Goal: Register for event/course

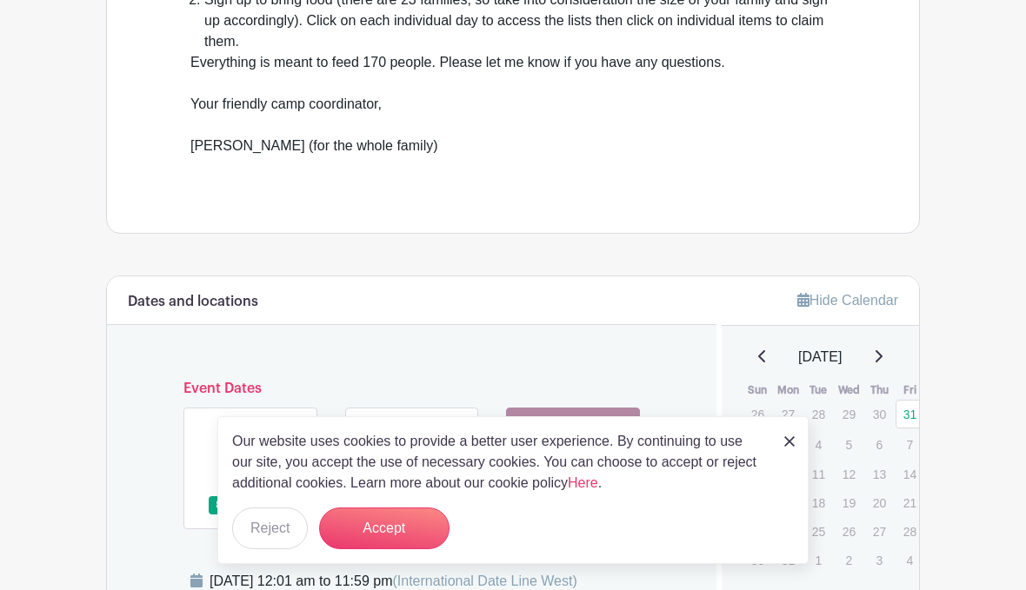
scroll to position [716, 0]
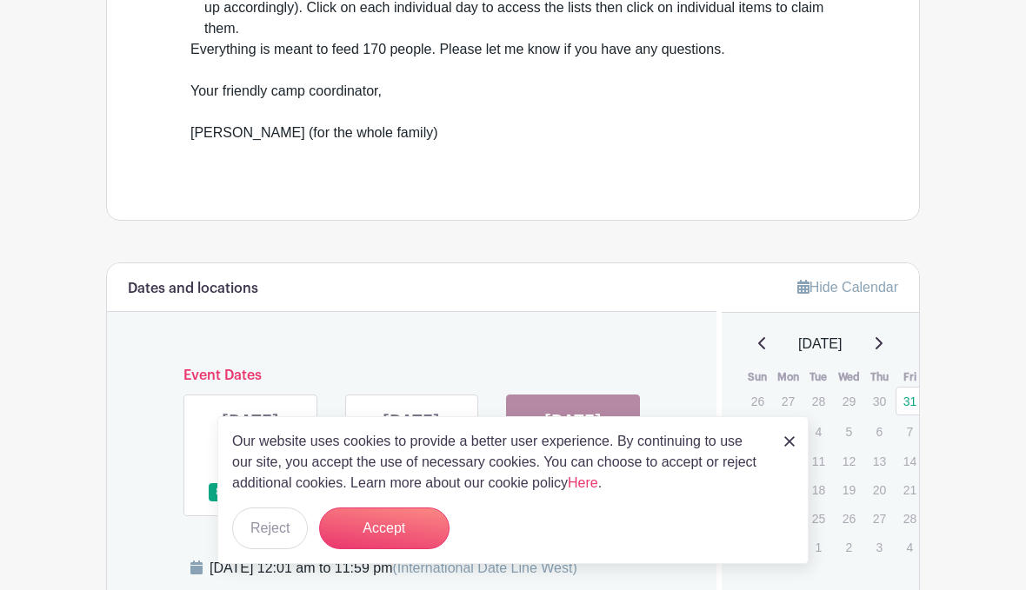
click at [398, 549] on button "Accept" at bounding box center [384, 529] width 130 height 42
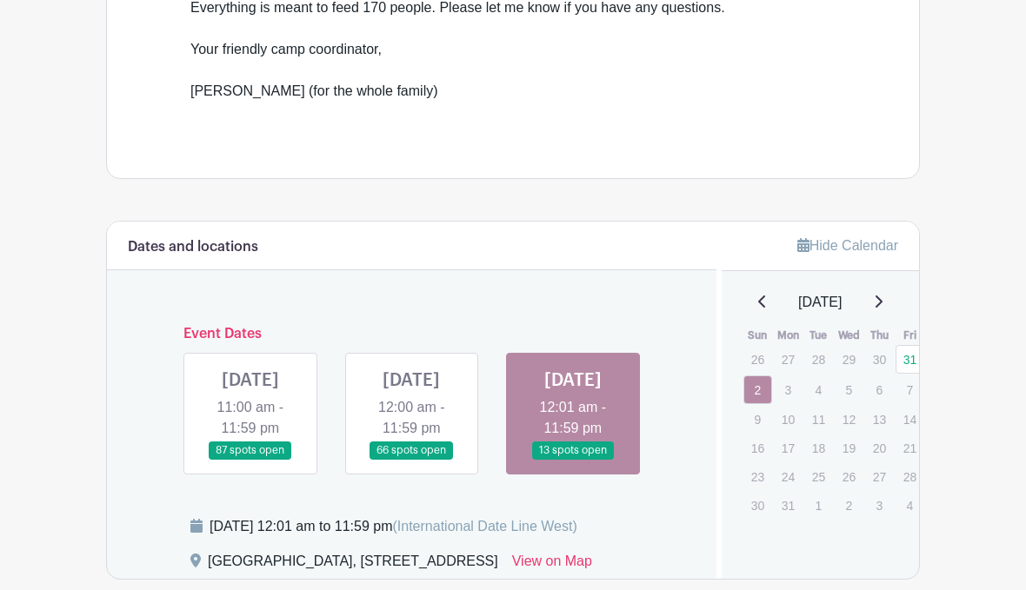
scroll to position [761, 0]
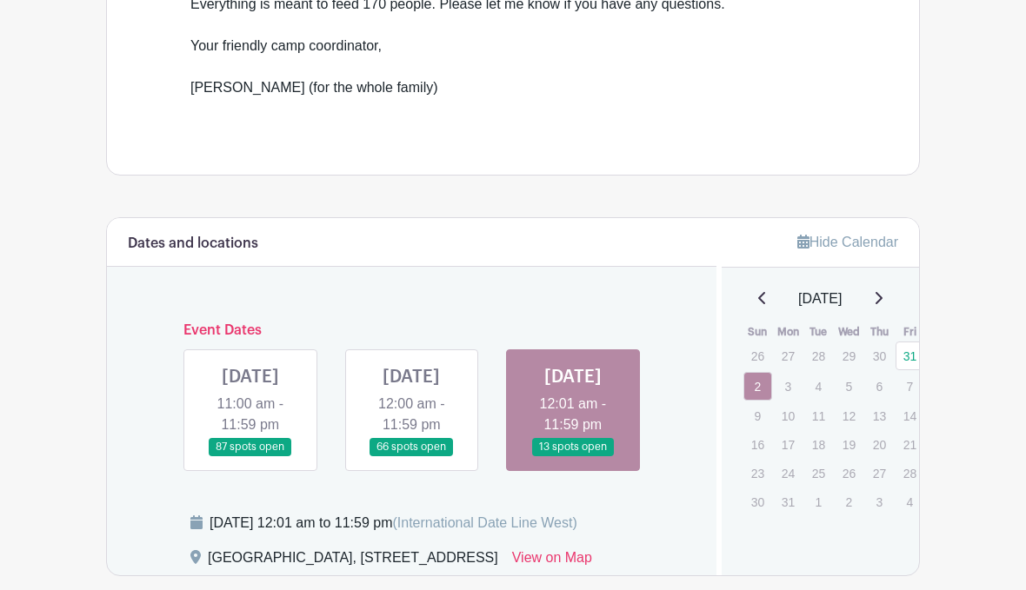
click at [250, 456] on link at bounding box center [250, 456] width 0 height 0
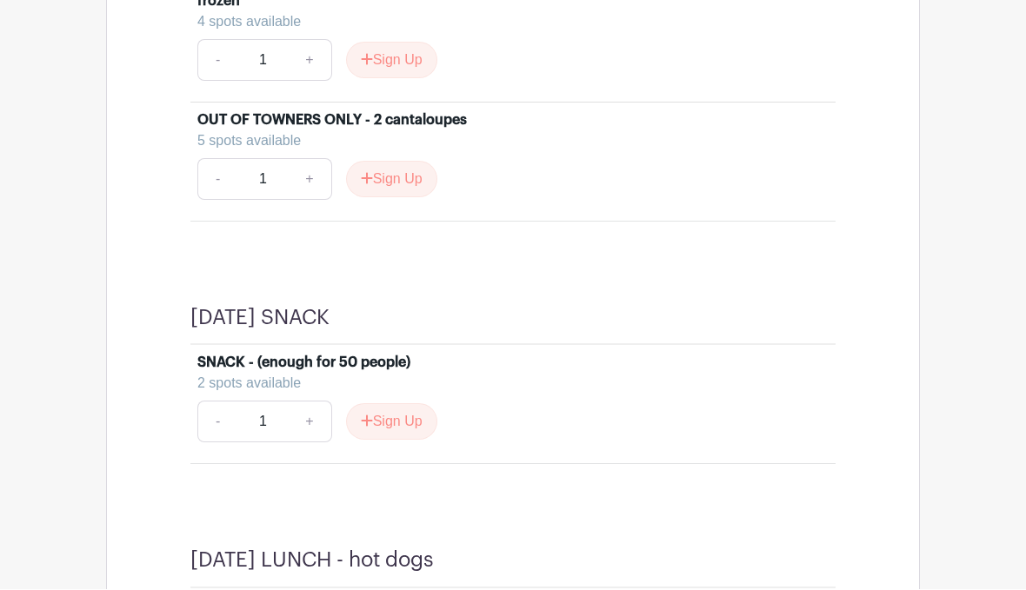
scroll to position [4107, 0]
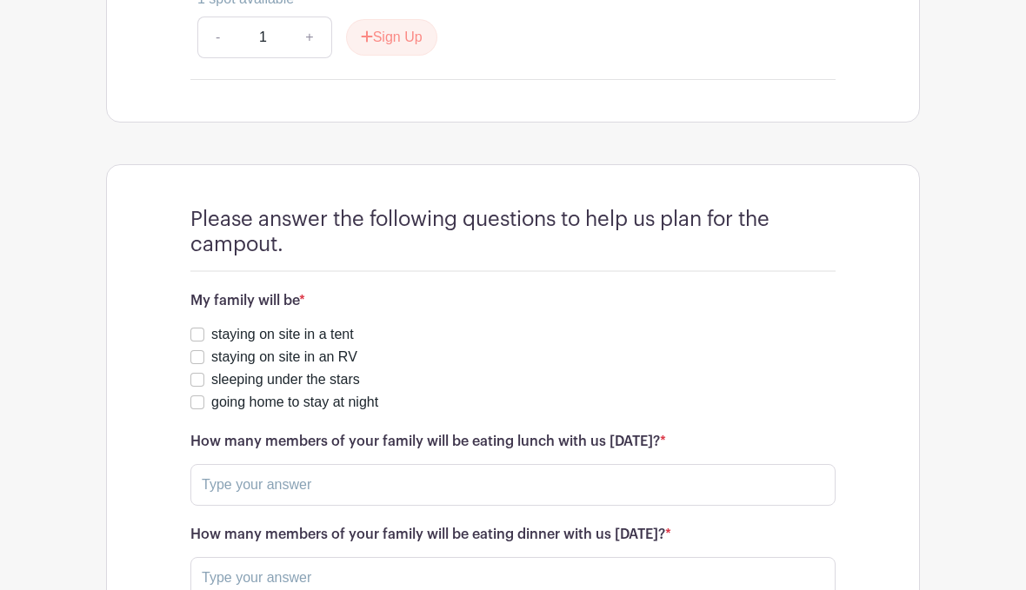
scroll to position [6398, 0]
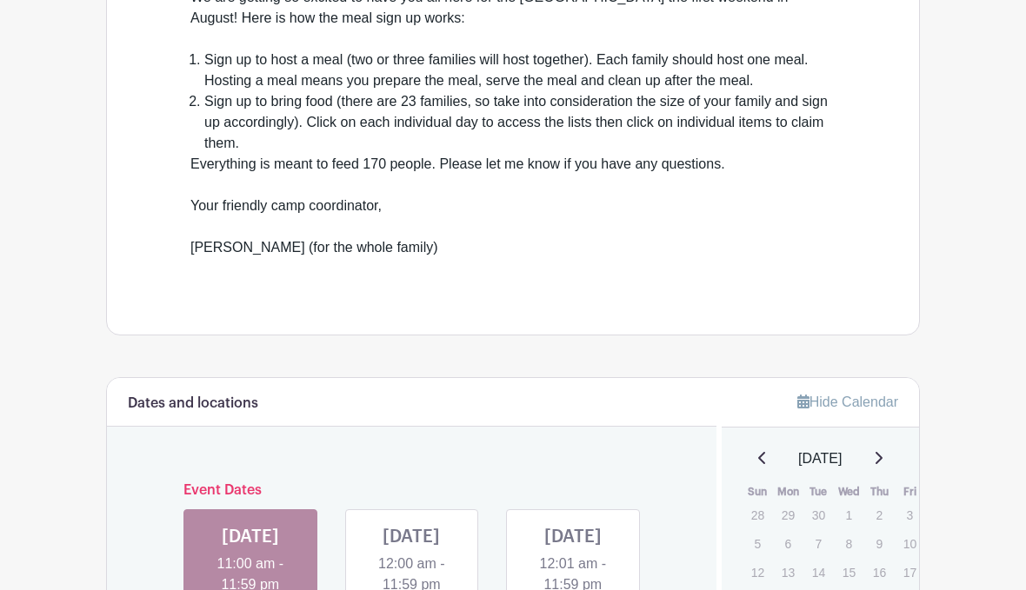
scroll to position [607, 0]
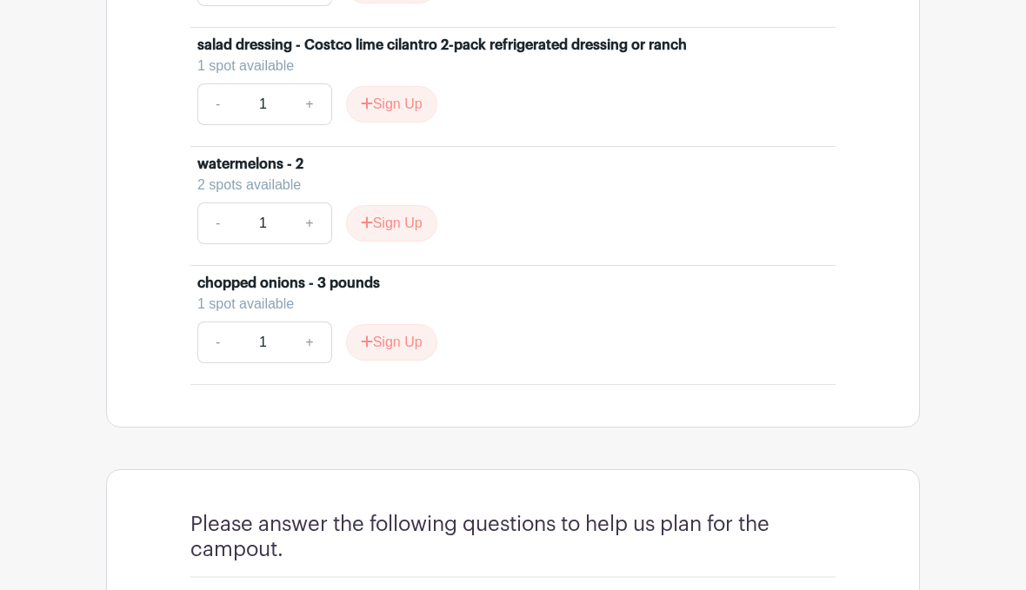
scroll to position [5817, 0]
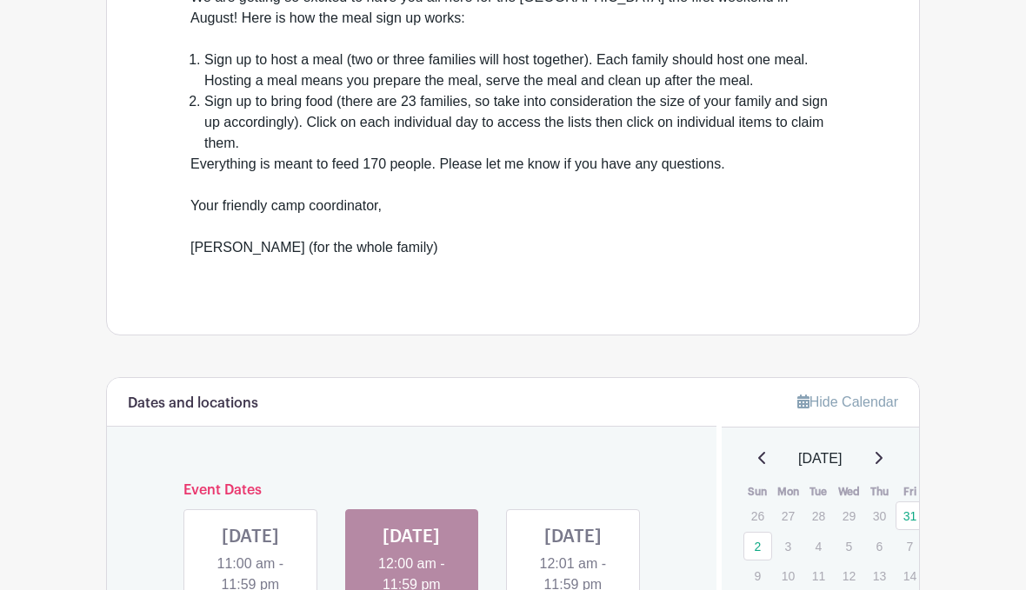
scroll to position [662, 0]
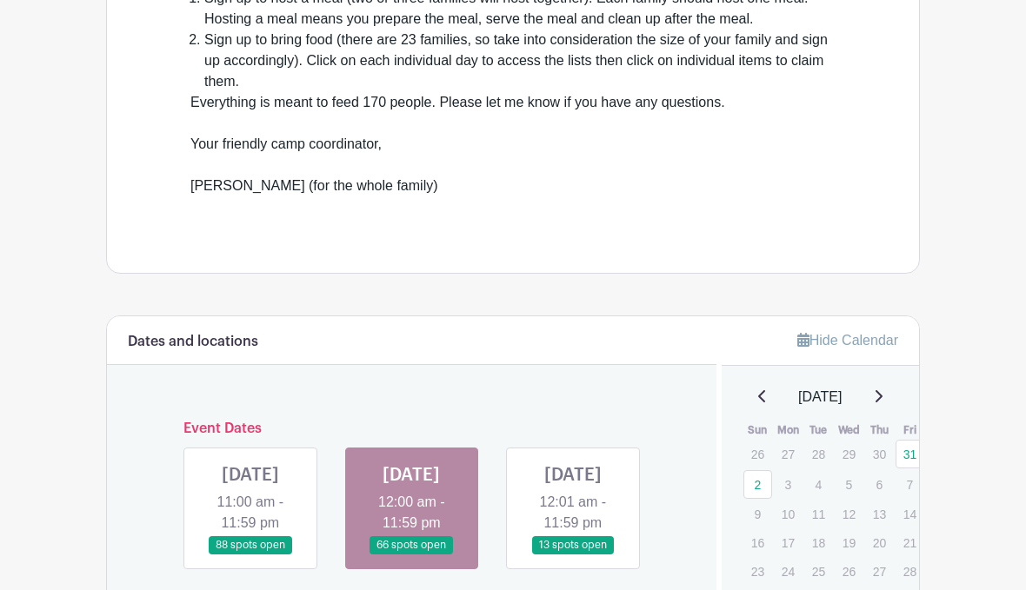
click at [573, 555] on link at bounding box center [573, 555] width 0 height 0
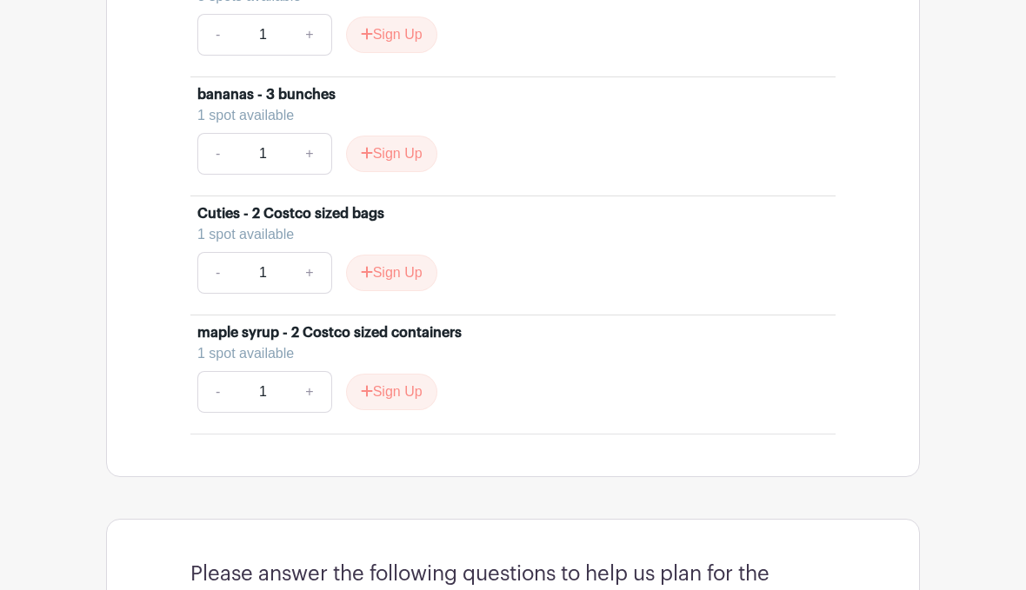
scroll to position [1696, 0]
